Goal: Task Accomplishment & Management: Manage account settings

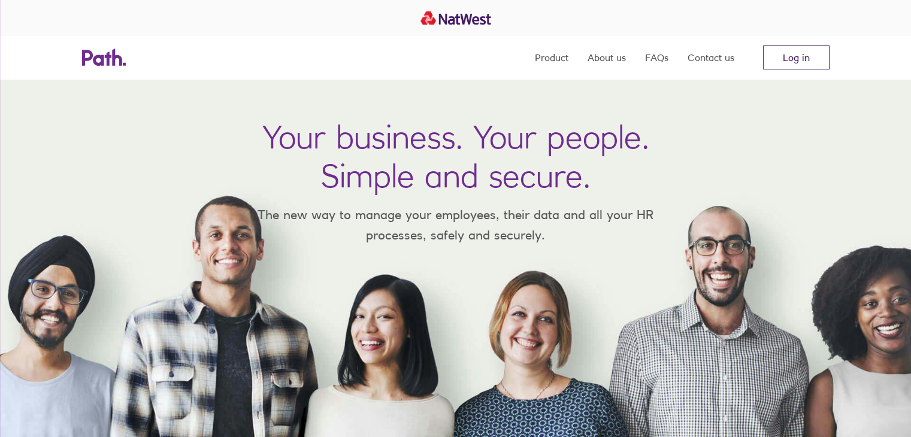
drag, startPoint x: 805, startPoint y: 43, endPoint x: 806, endPoint y: 54, distance: 11.4
click at [806, 53] on nav "Product About us FAQs Contact us Log in" at bounding box center [682, 57] width 295 height 43
click at [806, 54] on link "Log in" at bounding box center [796, 58] width 67 height 24
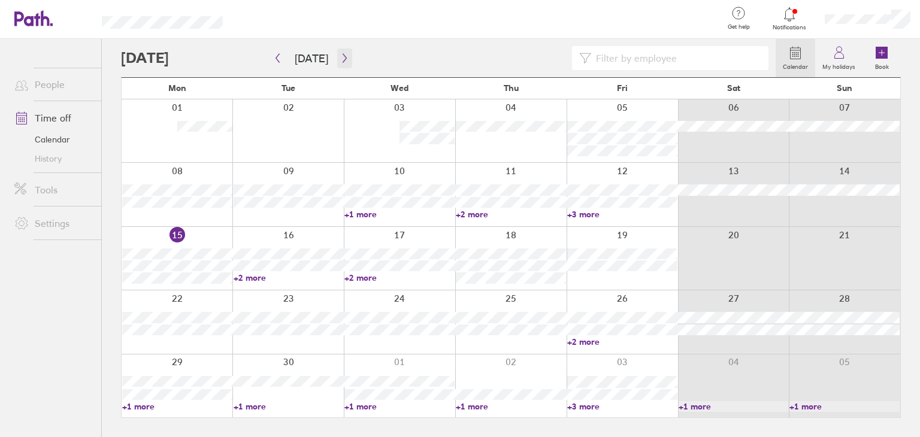
click at [342, 55] on icon "button" at bounding box center [344, 58] width 9 height 10
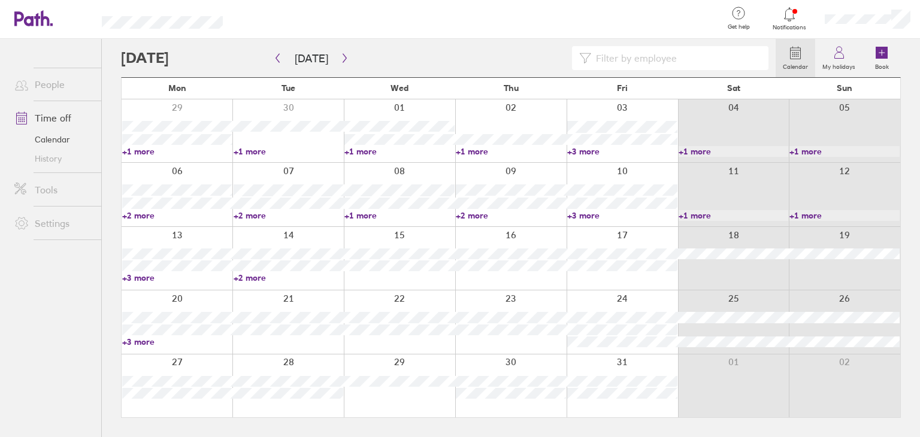
click at [152, 340] on link "+3 more" at bounding box center [177, 342] width 110 height 11
